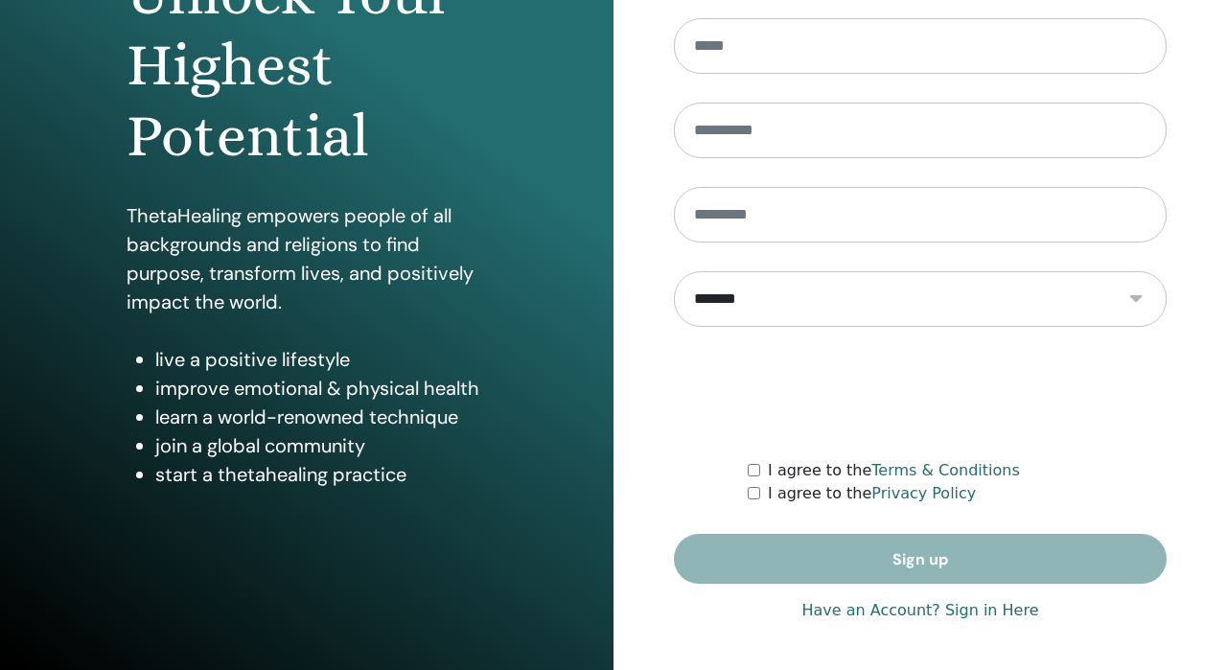
type input "**********"
click at [994, 612] on link "Have an Account? Sign in Here" at bounding box center [919, 610] width 237 height 23
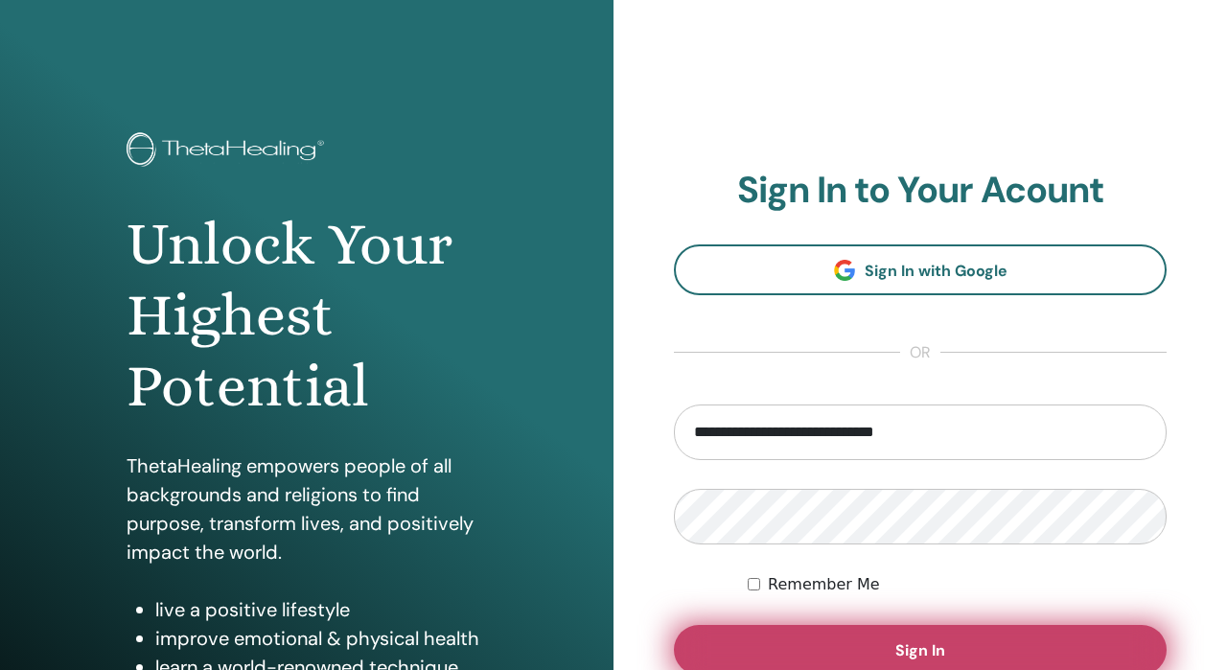
click at [784, 665] on button "Sign In" at bounding box center [920, 650] width 493 height 50
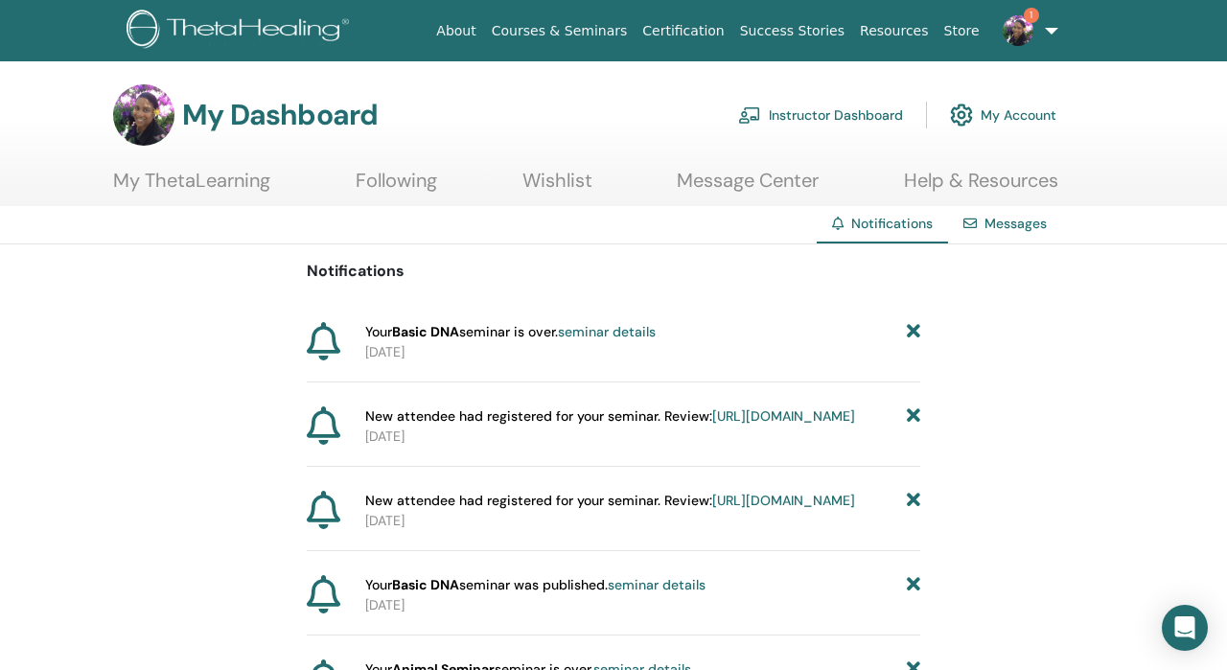
click at [636, 333] on link "seminar details" at bounding box center [607, 331] width 98 height 17
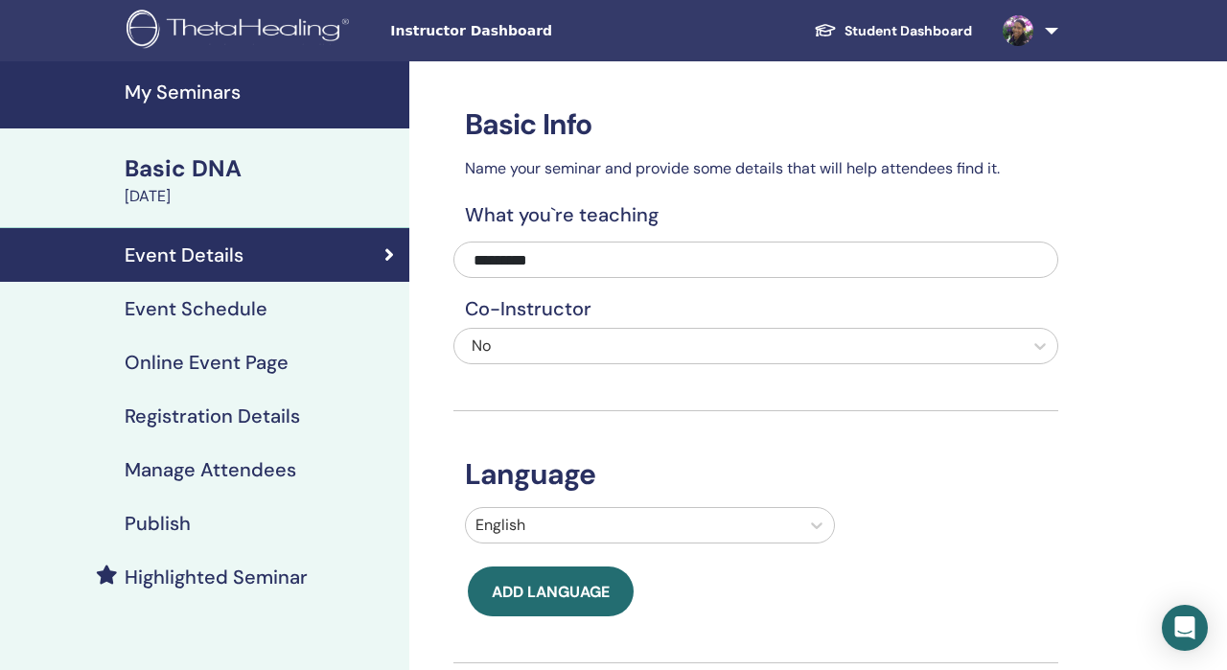
click at [218, 462] on h4 "Manage Attendees" at bounding box center [211, 469] width 172 height 23
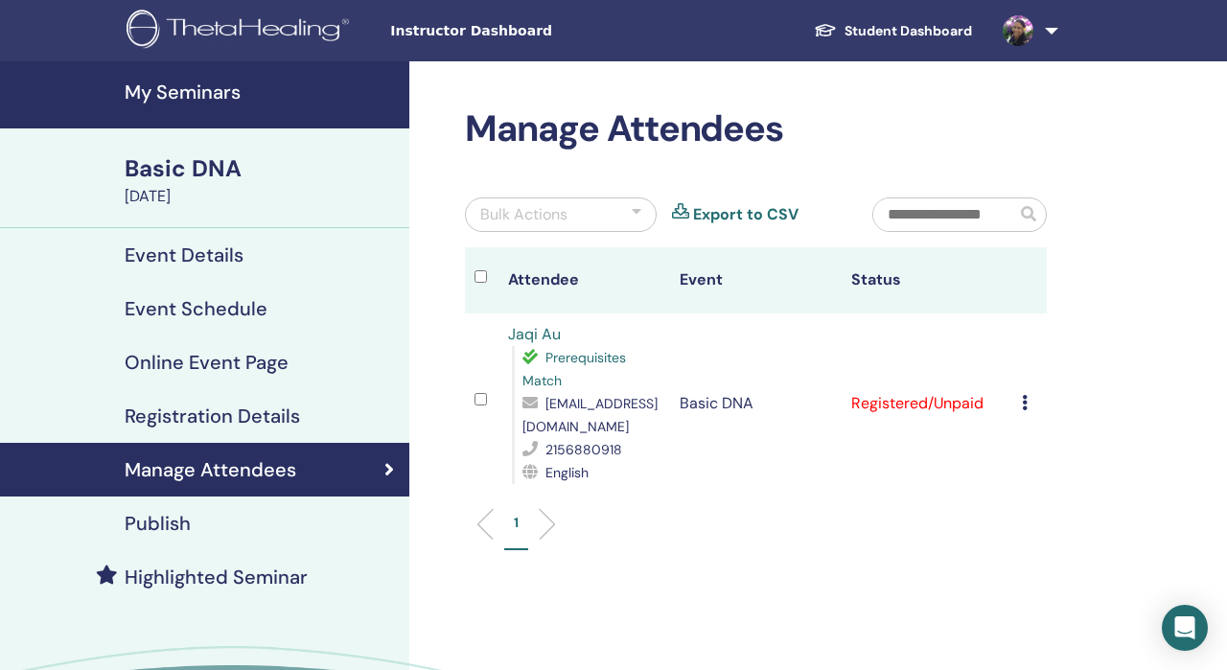
click at [215, 258] on h4 "Event Details" at bounding box center [184, 254] width 119 height 23
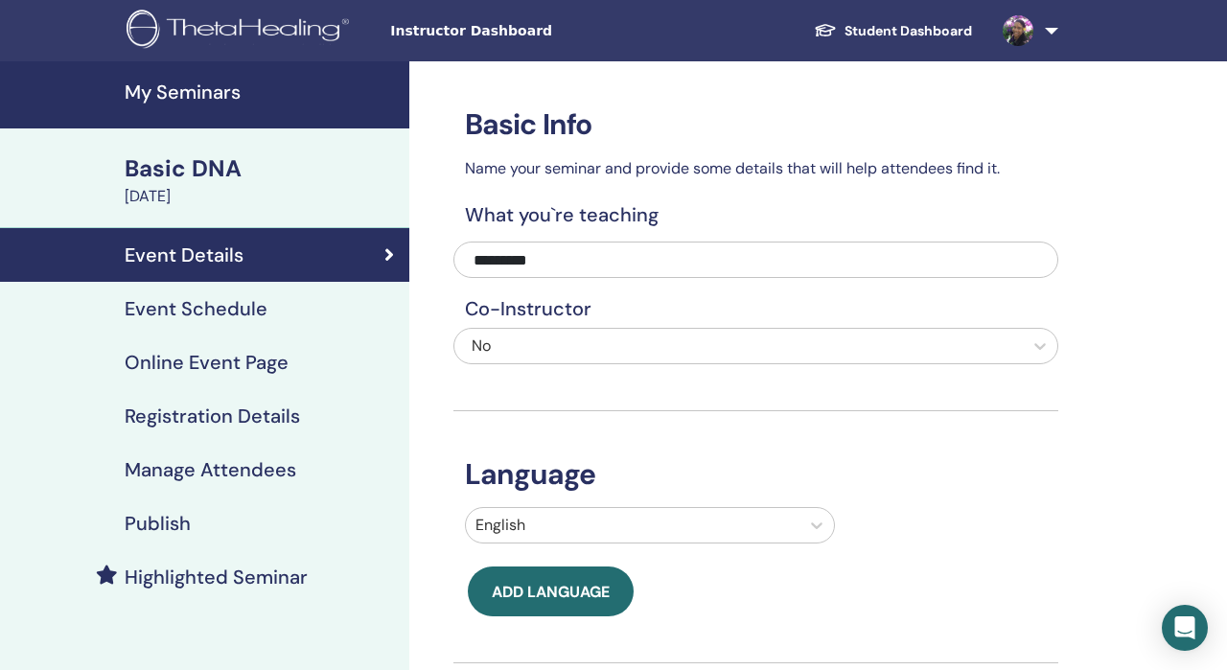
click at [166, 300] on h4 "Event Schedule" at bounding box center [196, 308] width 143 height 23
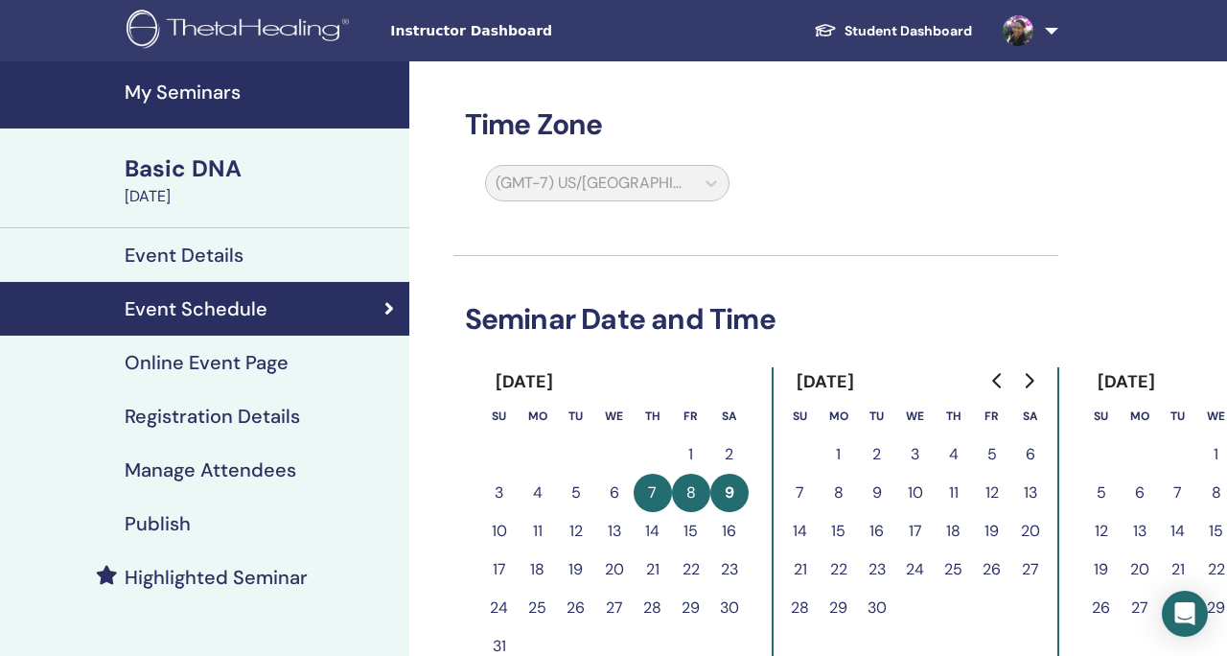
click at [217, 84] on h4 "My Seminars" at bounding box center [261, 92] width 273 height 23
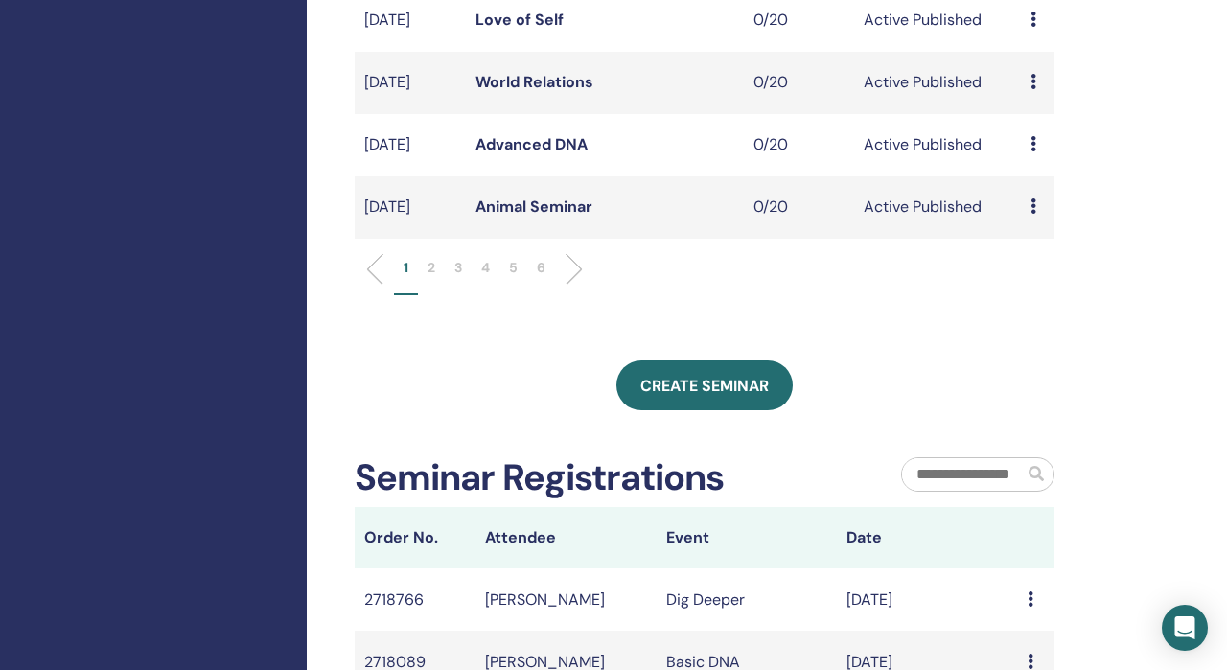
scroll to position [810, 0]
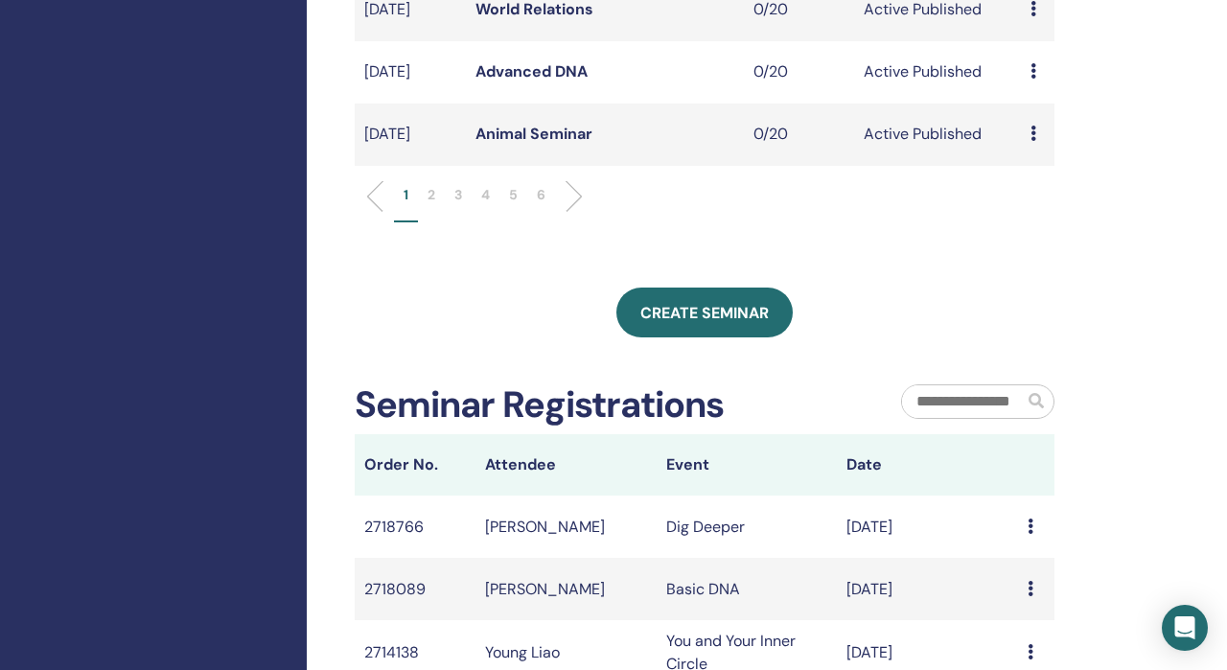
click at [454, 205] on p "3" at bounding box center [458, 195] width 8 height 20
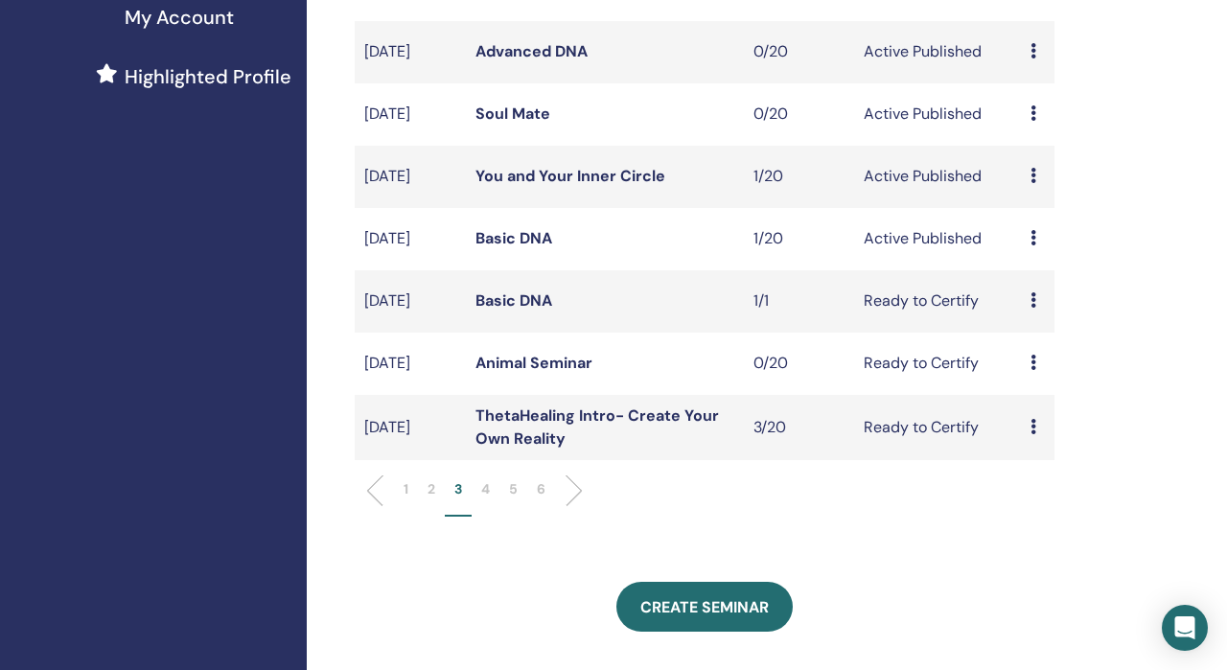
scroll to position [446, 0]
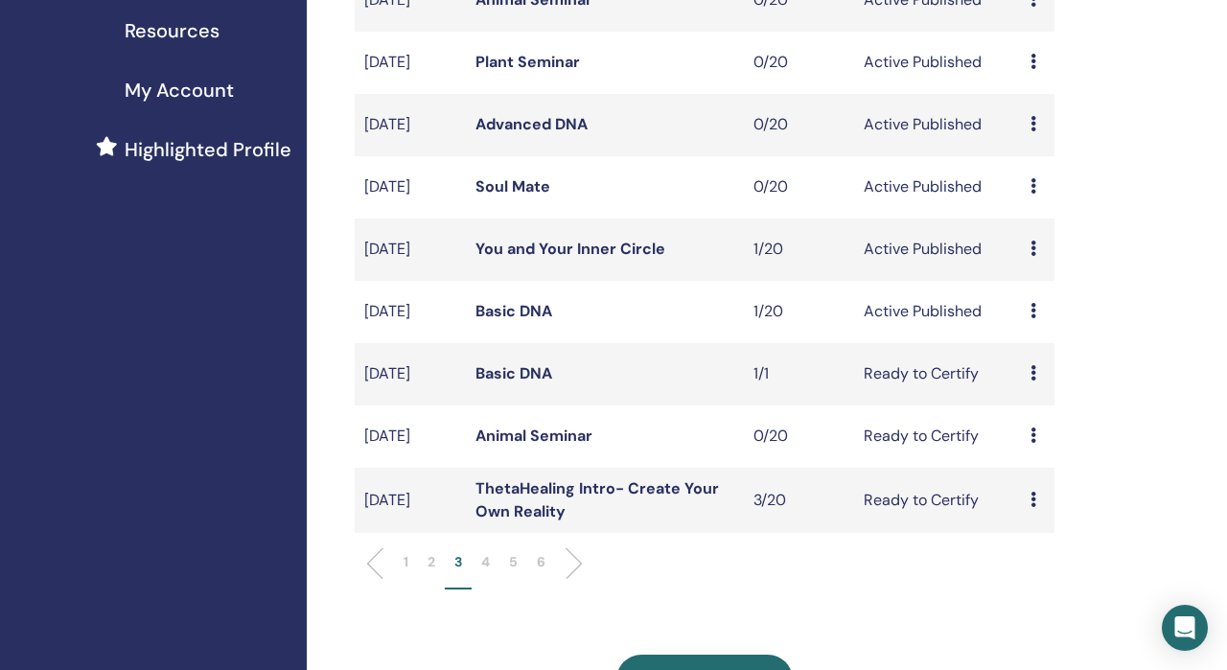
click at [1034, 380] on icon at bounding box center [1033, 372] width 6 height 15
click at [1036, 261] on div "Preview Edit Attendees Cancel" at bounding box center [1037, 249] width 14 height 23
click at [1025, 344] on link "Attendees" at bounding box center [1045, 347] width 73 height 20
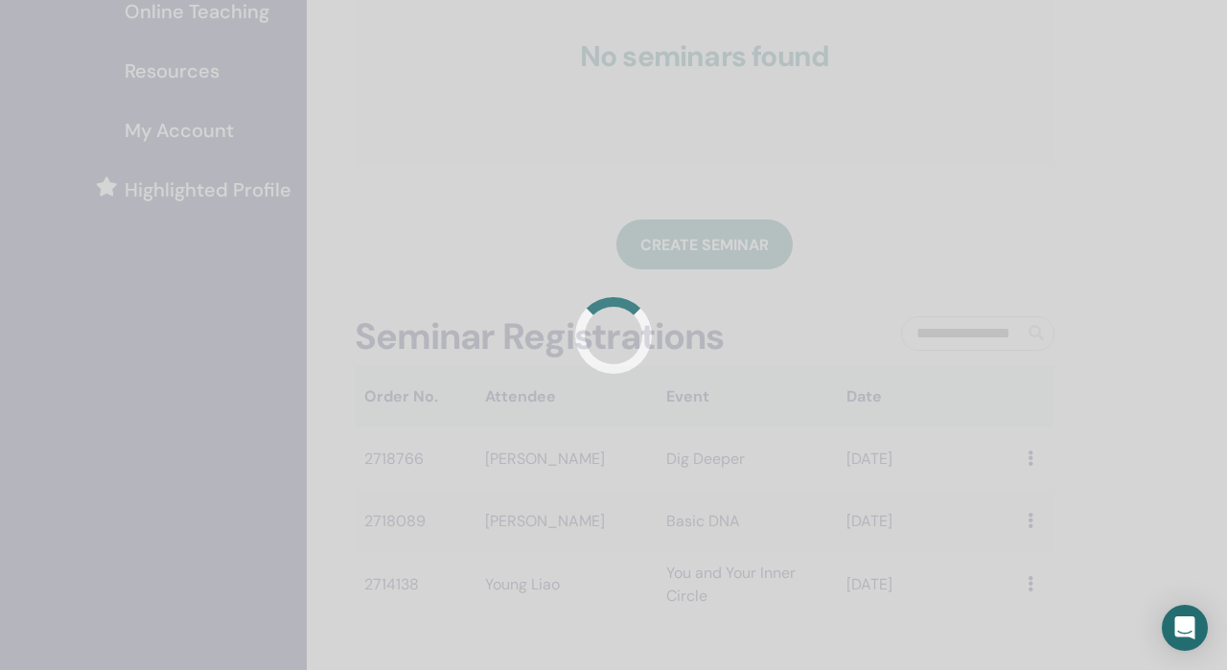
scroll to position [446, 0]
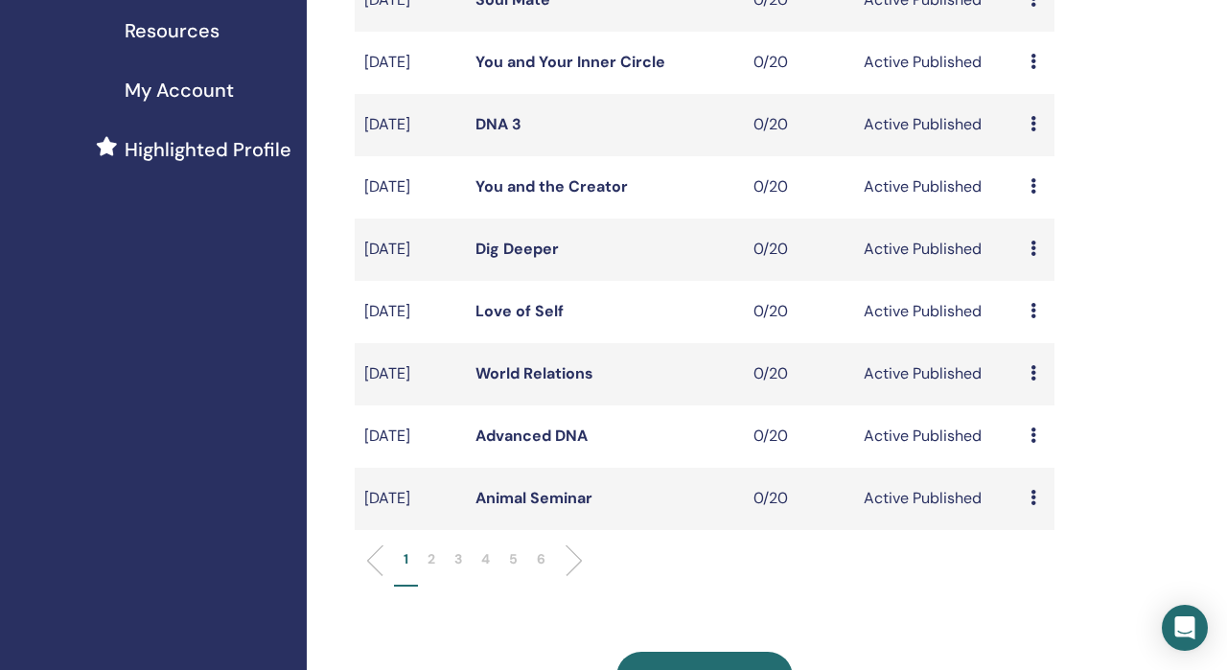
click at [458, 569] on p "3" at bounding box center [458, 559] width 8 height 20
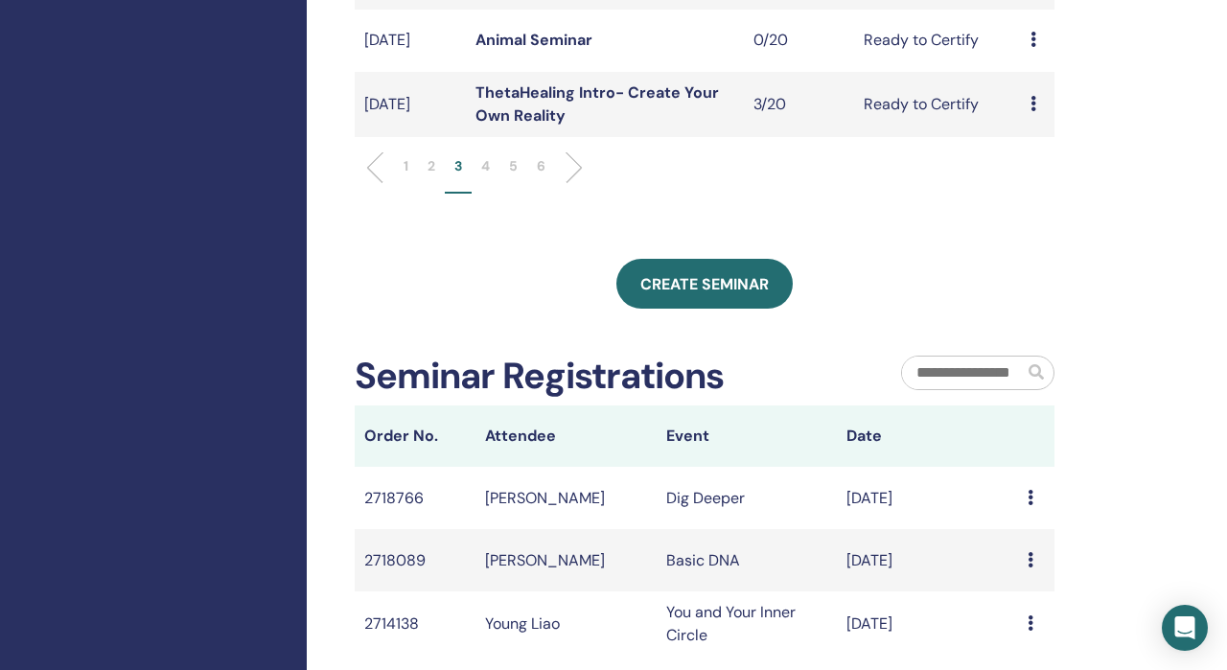
scroll to position [847, 0]
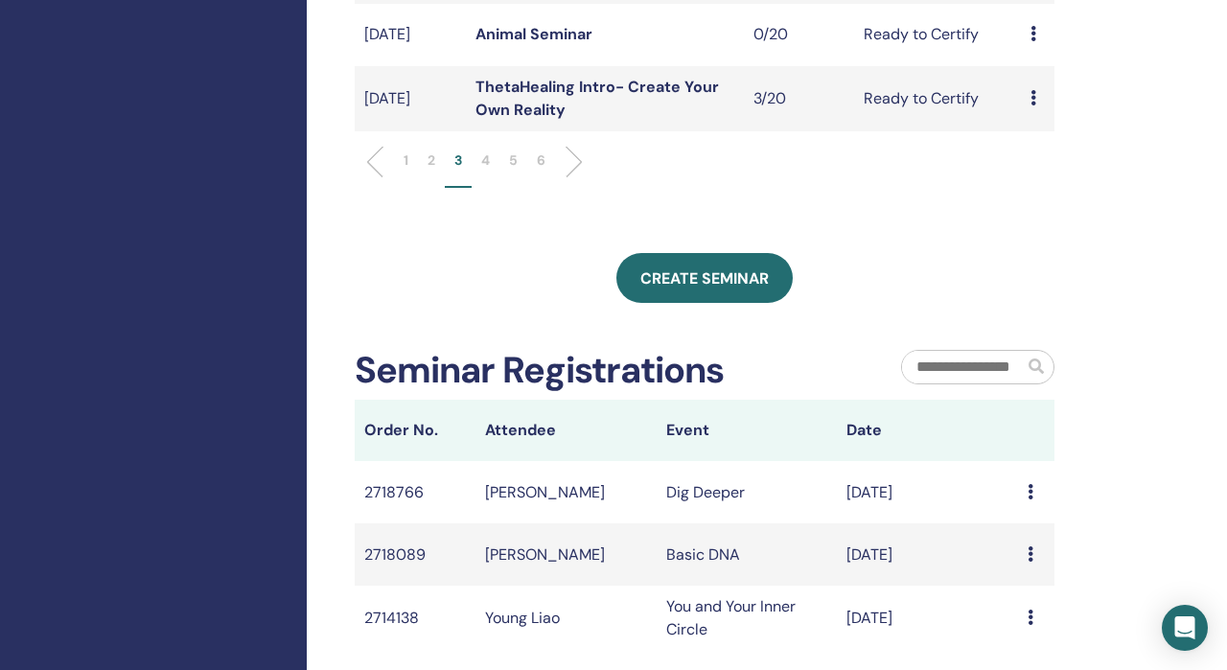
click at [489, 171] on p "4" at bounding box center [485, 160] width 9 height 20
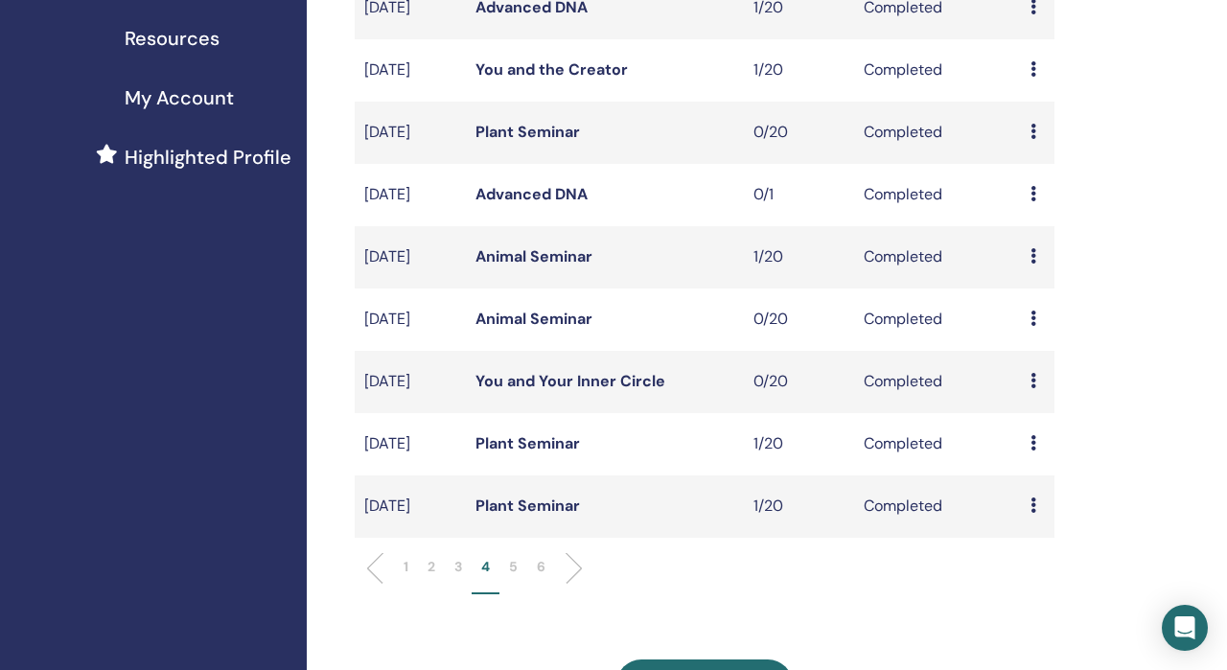
scroll to position [449, 0]
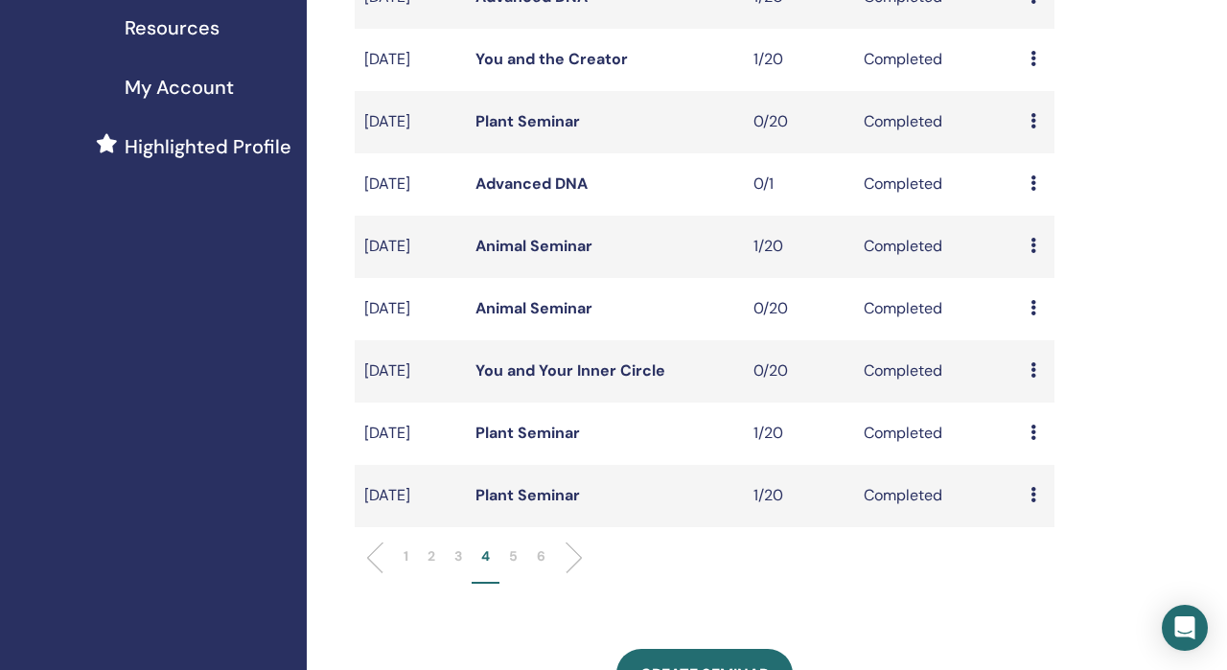
click at [1032, 66] on icon at bounding box center [1033, 58] width 6 height 15
click at [1017, 116] on link "Attendees" at bounding box center [1041, 120] width 73 height 20
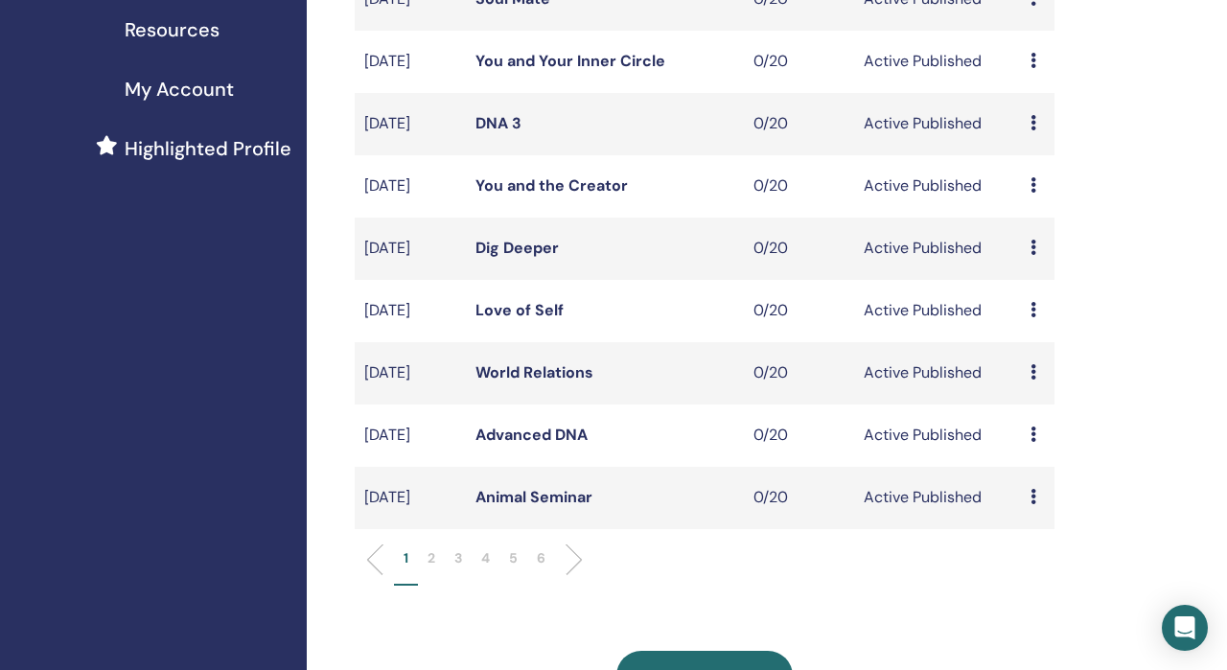
scroll to position [445, 0]
click at [457, 570] on p "3" at bounding box center [458, 560] width 8 height 20
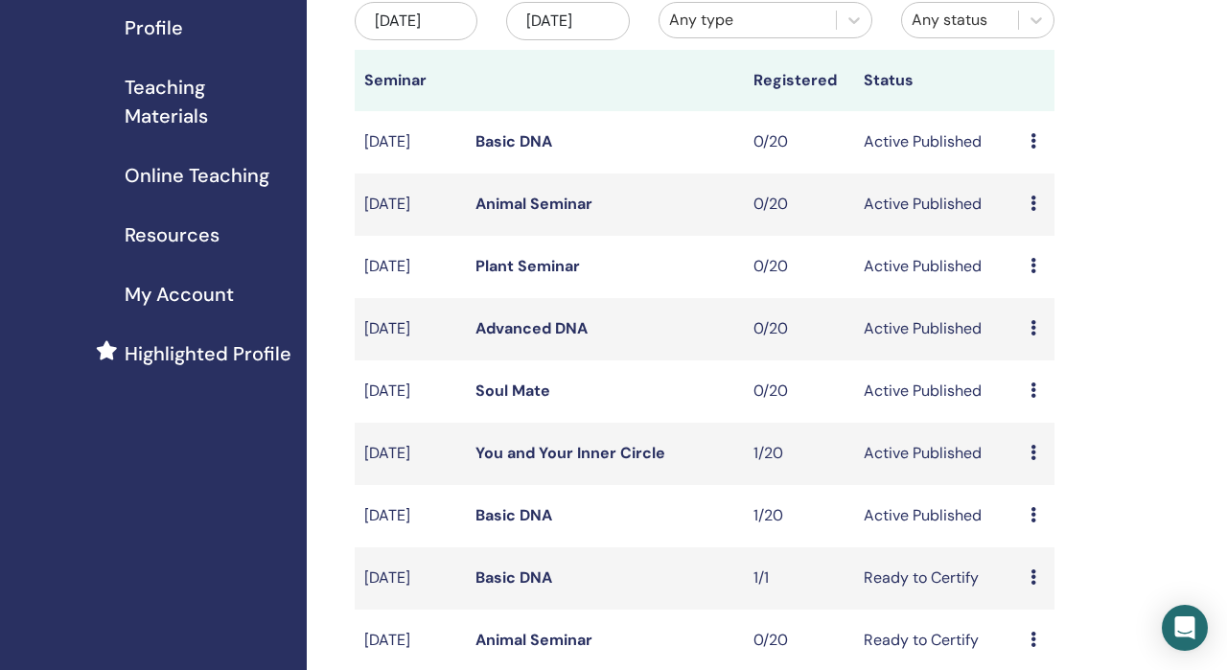
scroll to position [0, 0]
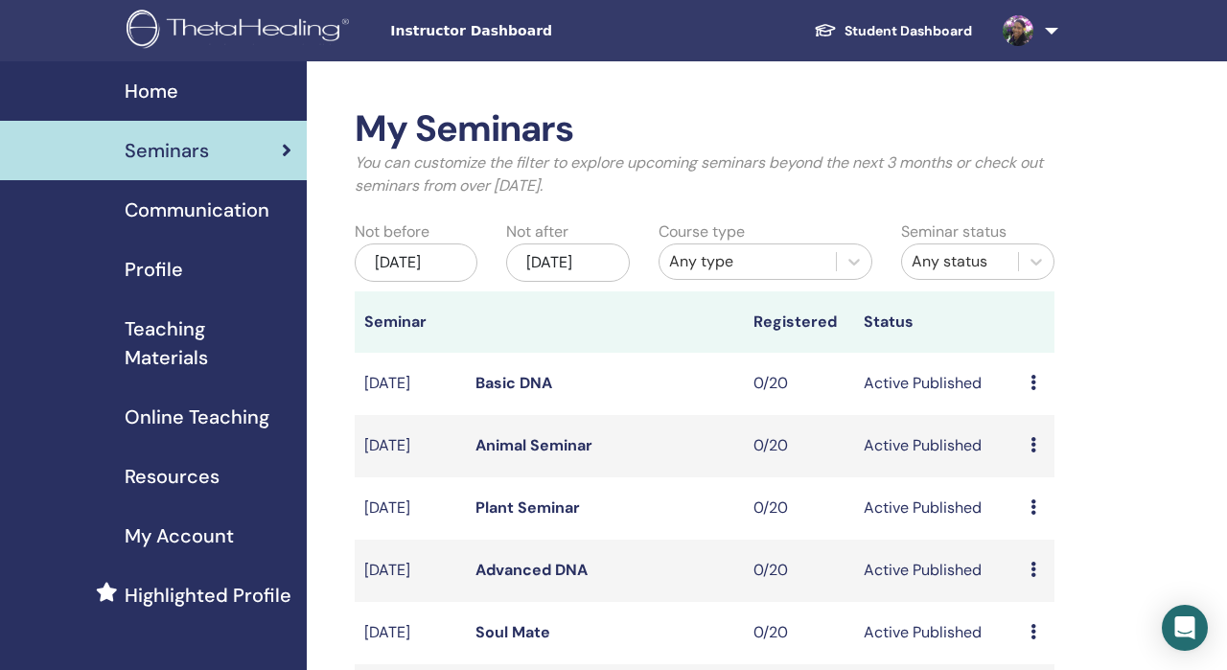
click at [162, 275] on span "Profile" at bounding box center [154, 269] width 58 height 29
